Goal: Task Accomplishment & Management: Use online tool/utility

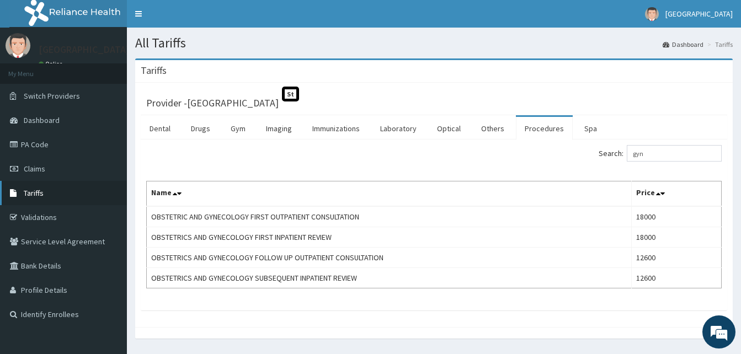
drag, startPoint x: 38, startPoint y: 215, endPoint x: 49, endPoint y: 202, distance: 16.8
click at [38, 215] on link "Validations" at bounding box center [63, 217] width 127 height 24
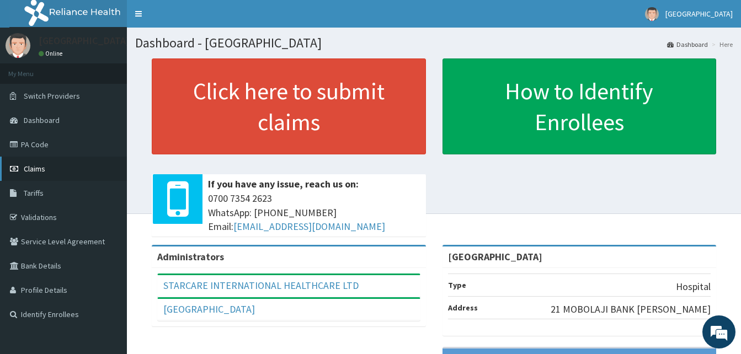
click at [28, 168] on span "Claims" at bounding box center [35, 169] width 22 height 10
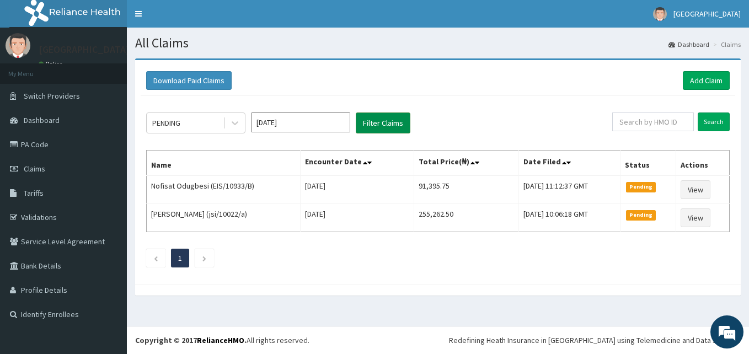
click at [382, 124] on button "Filter Claims" at bounding box center [383, 123] width 55 height 21
click at [707, 124] on input "Search" at bounding box center [714, 122] width 32 height 19
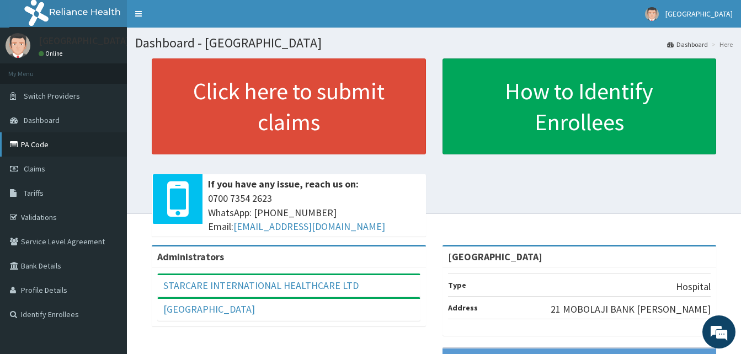
click at [30, 141] on link "PA Code" at bounding box center [63, 144] width 127 height 24
click at [43, 195] on span "Tariffs" at bounding box center [34, 193] width 20 height 10
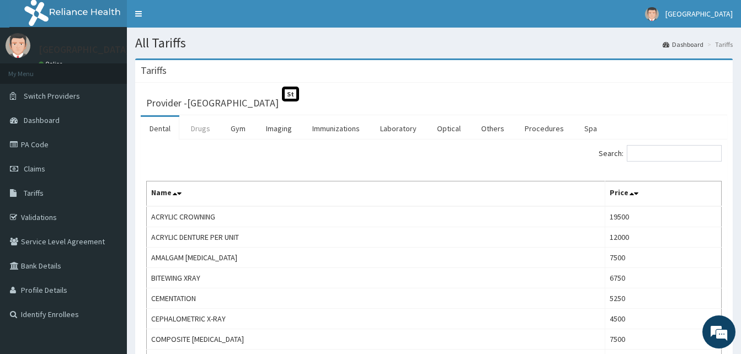
click at [204, 132] on link "Drugs" at bounding box center [200, 128] width 37 height 23
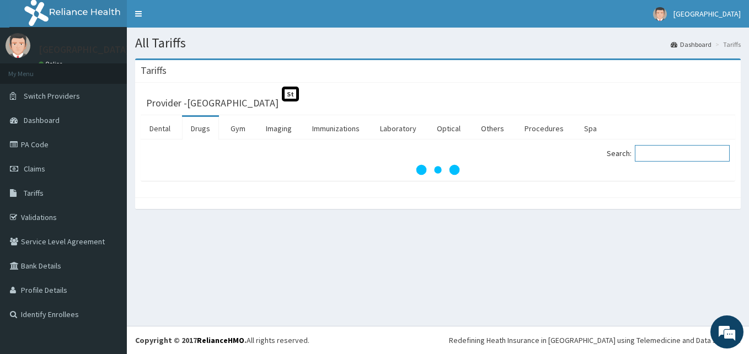
click at [663, 151] on input "Search:" at bounding box center [682, 153] width 95 height 17
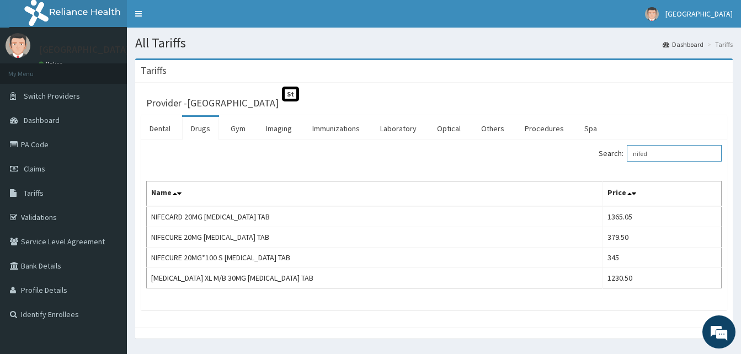
click at [666, 150] on input "nifed" at bounding box center [674, 153] width 95 height 17
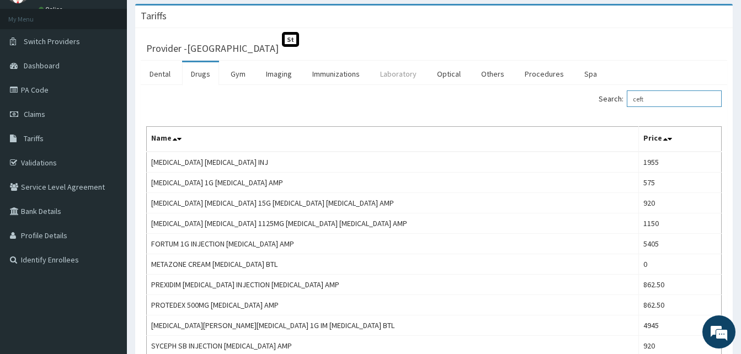
scroll to position [30, 0]
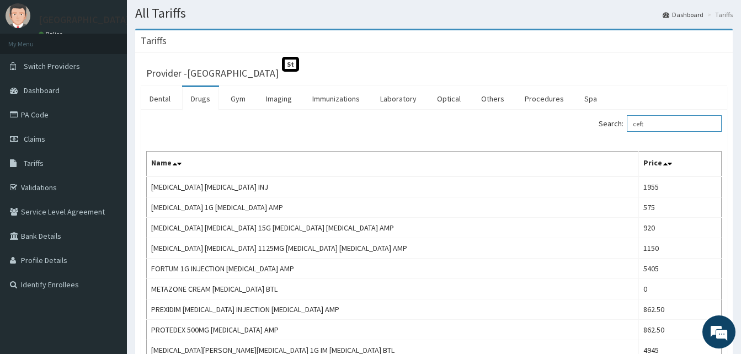
type input "ceft"
